Goal: Transaction & Acquisition: Obtain resource

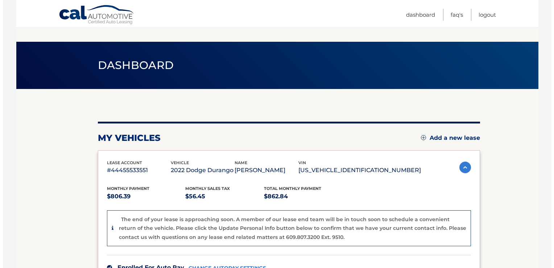
scroll to position [179, 0]
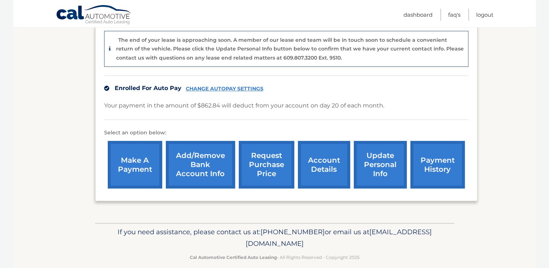
click at [282, 169] on link "request purchase price" at bounding box center [266, 165] width 55 height 48
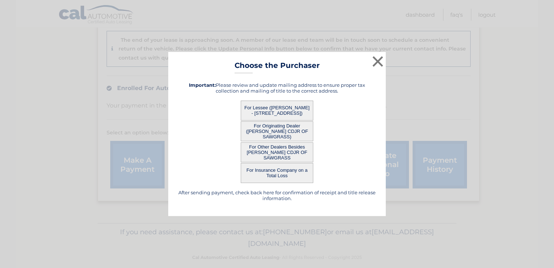
click at [272, 111] on button "For Lessee (JAMES NOFIL - 3516 Coco Lake Dr, , Coconut Creek, FL 33073)" at bounding box center [277, 110] width 73 height 20
click at [285, 112] on button "For Lessee (JAMES NOFIL - 3516 Coco Lake Dr, , Coconut Creek, FL 33073)" at bounding box center [277, 110] width 73 height 20
click at [280, 125] on button "For Originating Dealer (ARRIGO CDJR OF SAWGRASS)" at bounding box center [277, 131] width 73 height 20
